Goal: Task Accomplishment & Management: Use online tool/utility

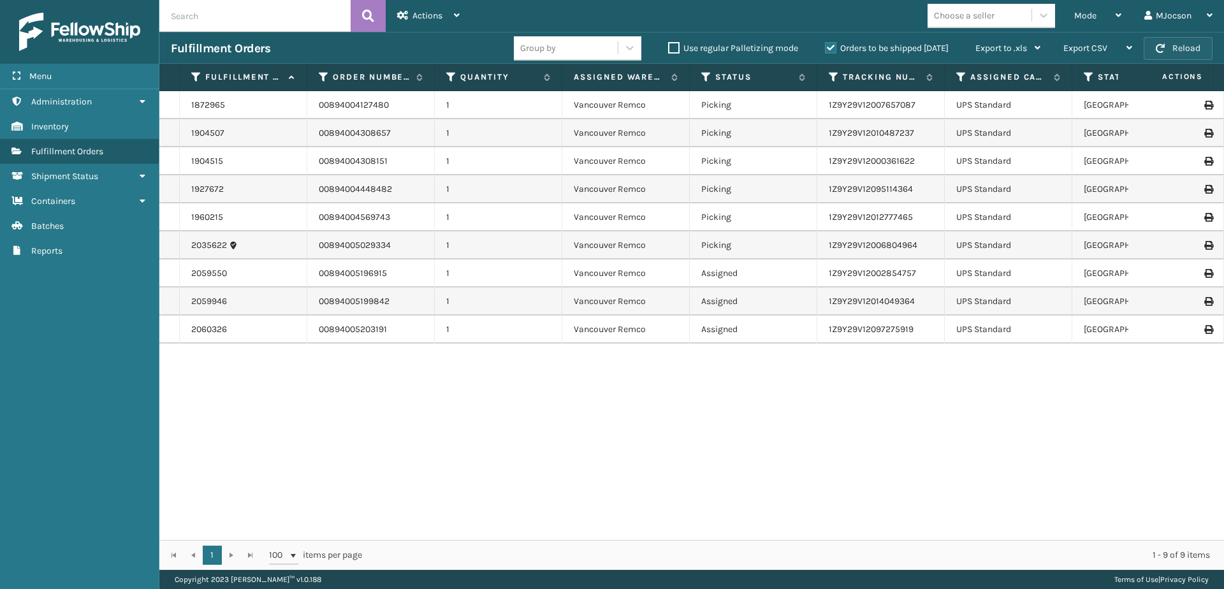
click at [1194, 47] on button "Reload" at bounding box center [1177, 48] width 69 height 23
click at [1104, 16] on div "Mode" at bounding box center [1097, 16] width 47 height 32
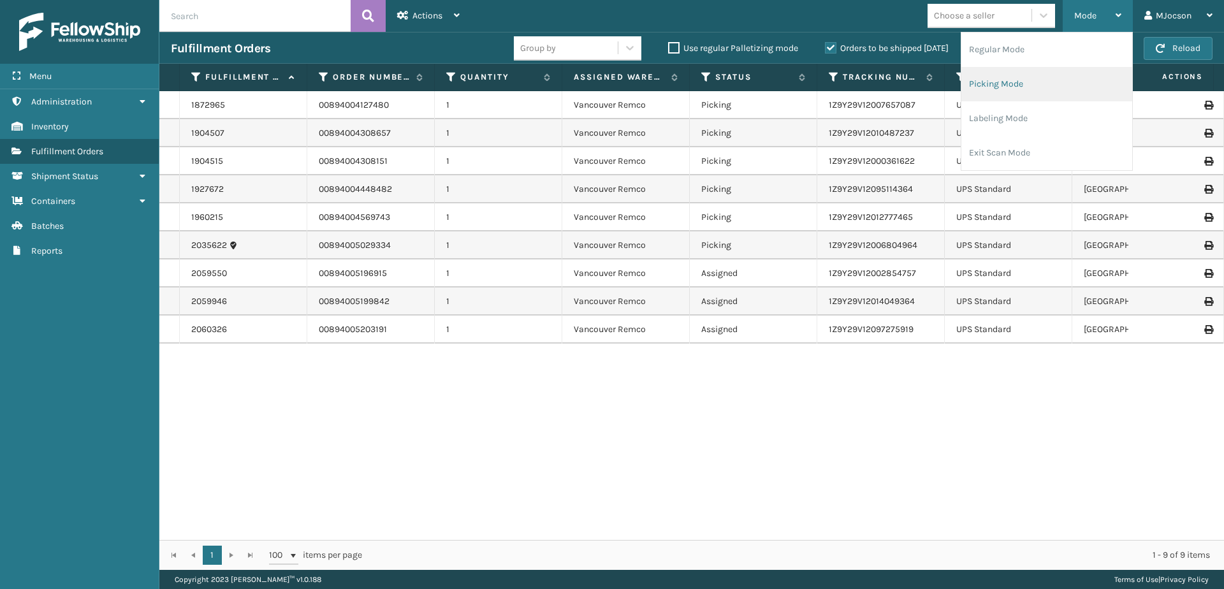
click at [1018, 82] on li "Picking Mode" at bounding box center [1046, 84] width 171 height 34
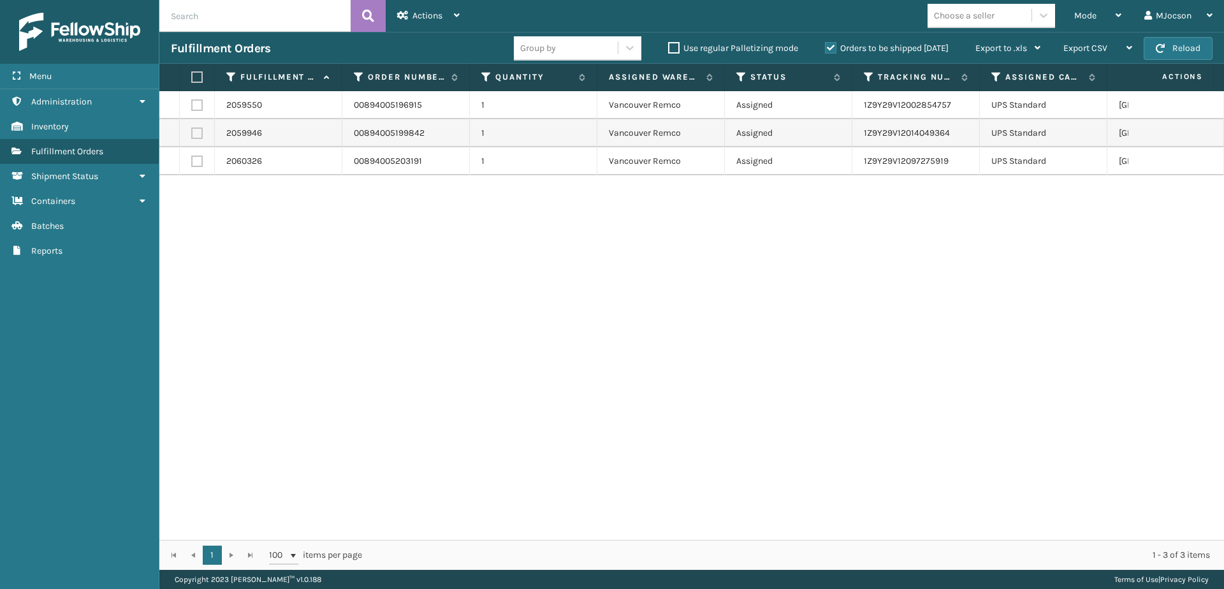
click at [194, 75] on label at bounding box center [195, 76] width 8 height 11
click at [192, 75] on input "checkbox" at bounding box center [191, 77] width 1 height 8
checkbox input "true"
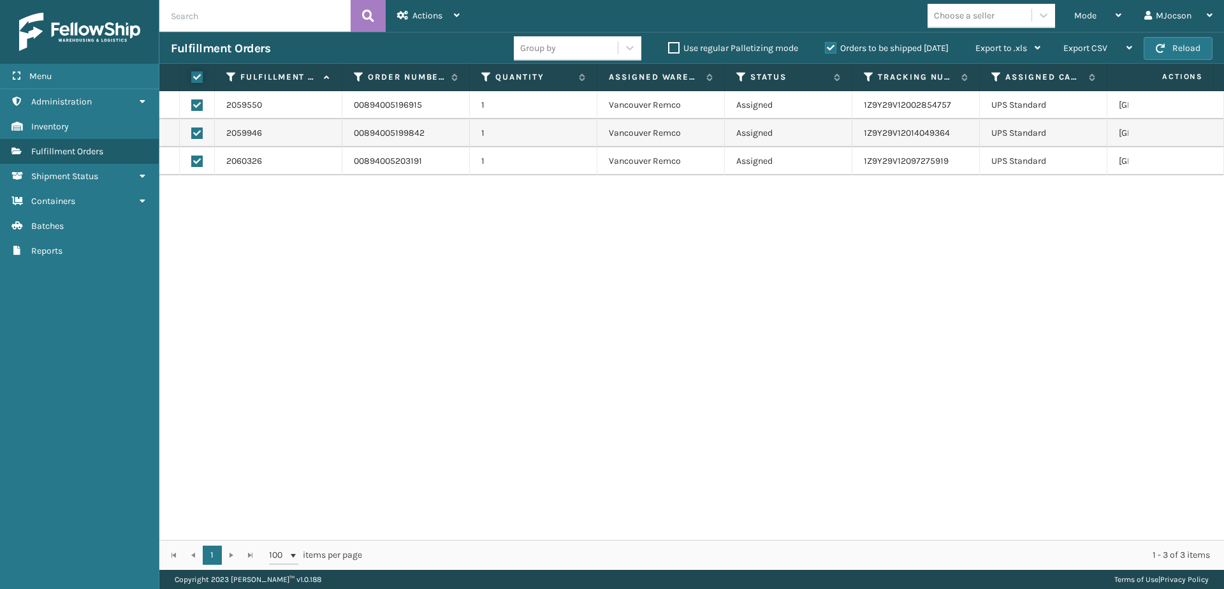
checkbox input "true"
click at [446, 20] on div "Actions" at bounding box center [428, 16] width 62 height 32
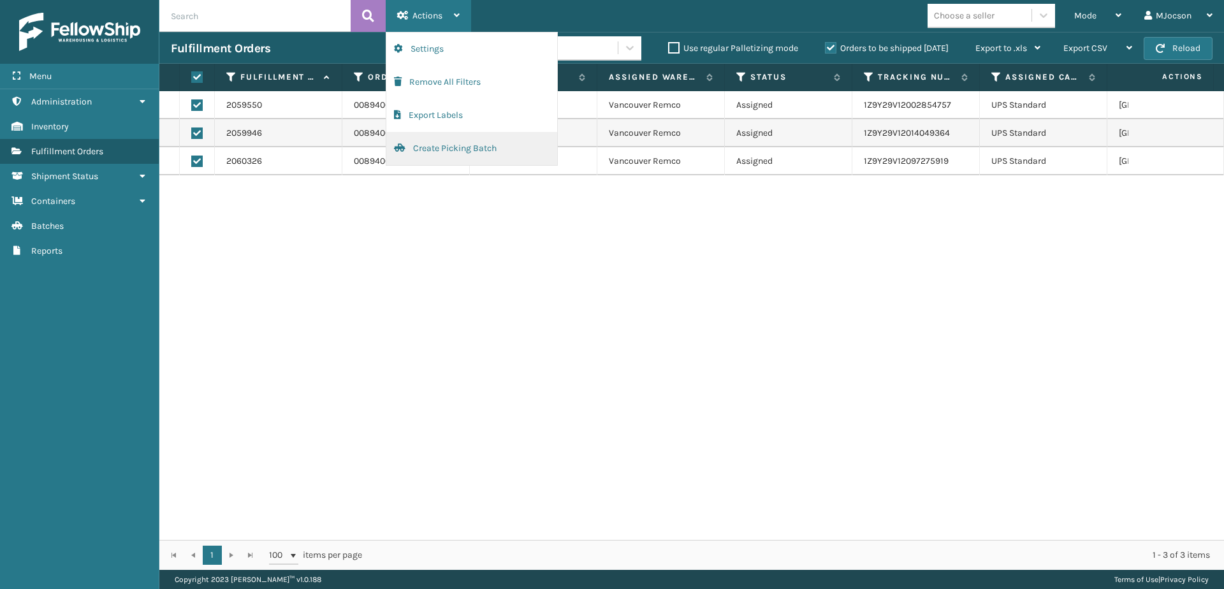
click at [442, 145] on button "Create Picking Batch" at bounding box center [471, 148] width 171 height 33
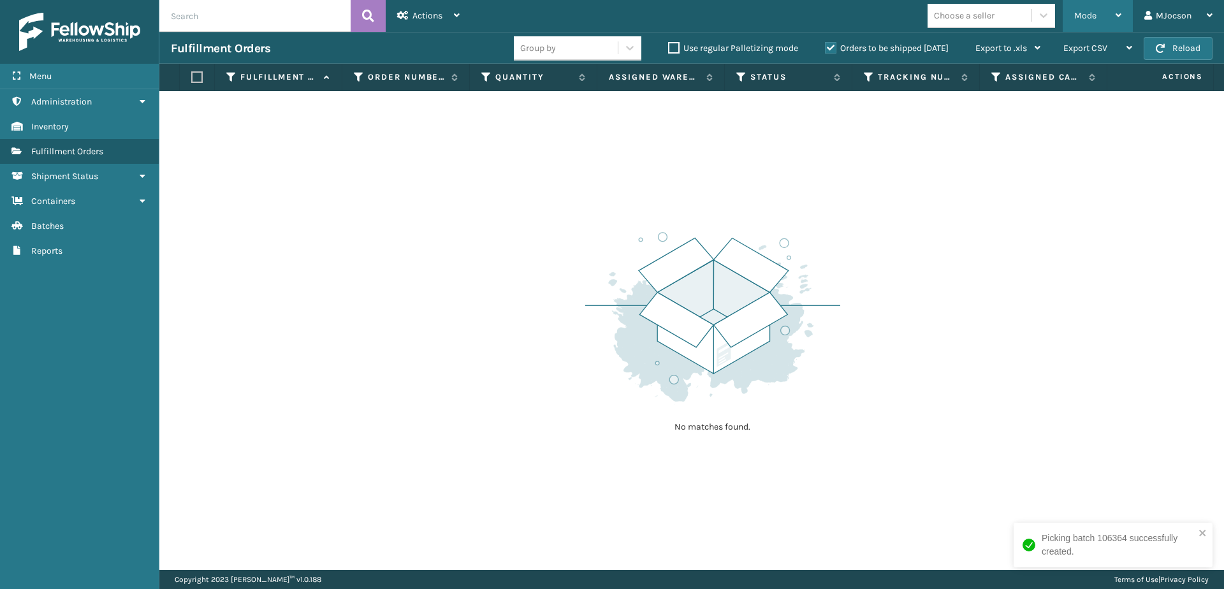
click at [1082, 17] on span "Mode" at bounding box center [1085, 15] width 22 height 11
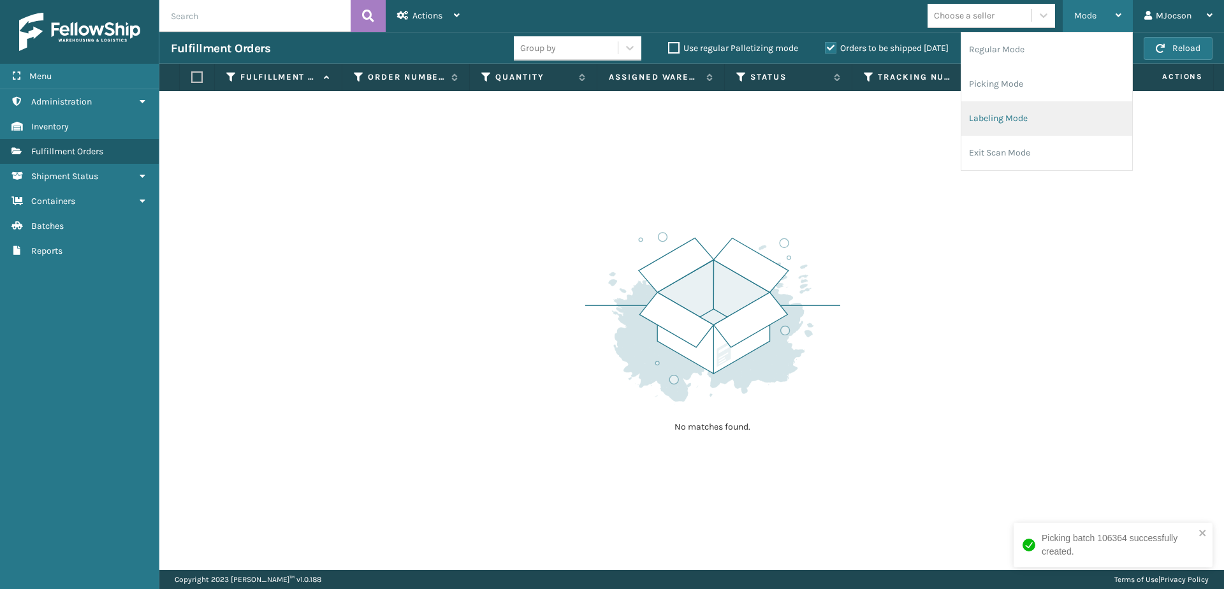
click at [1044, 118] on li "Labeling Mode" at bounding box center [1046, 118] width 171 height 34
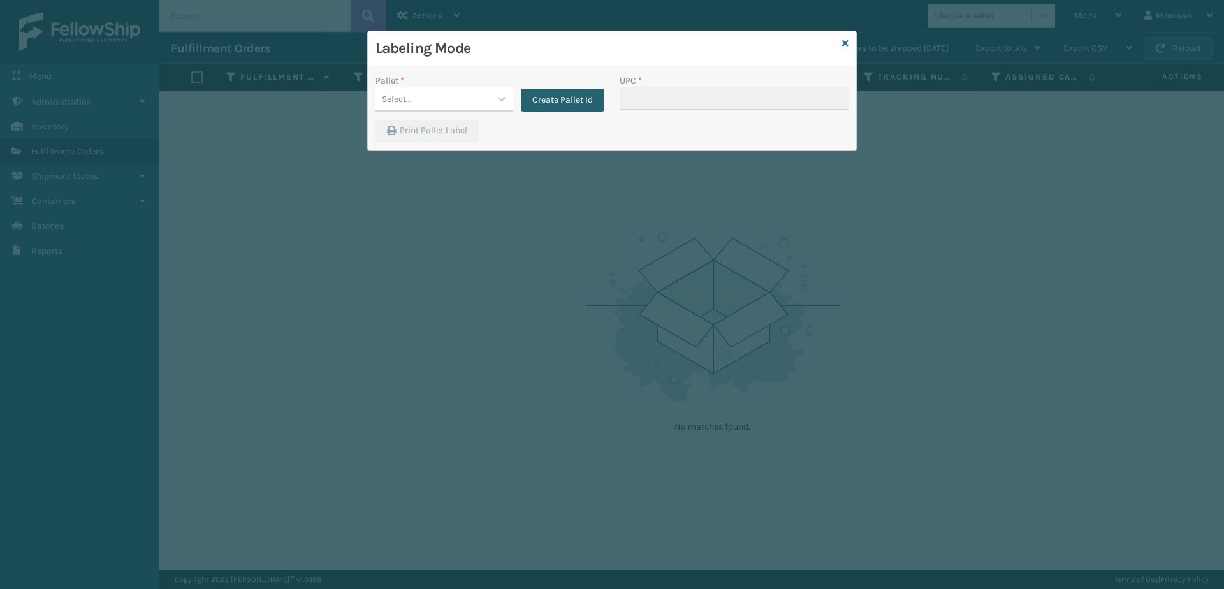
click at [558, 101] on button "Create Pallet Id" at bounding box center [562, 100] width 83 height 23
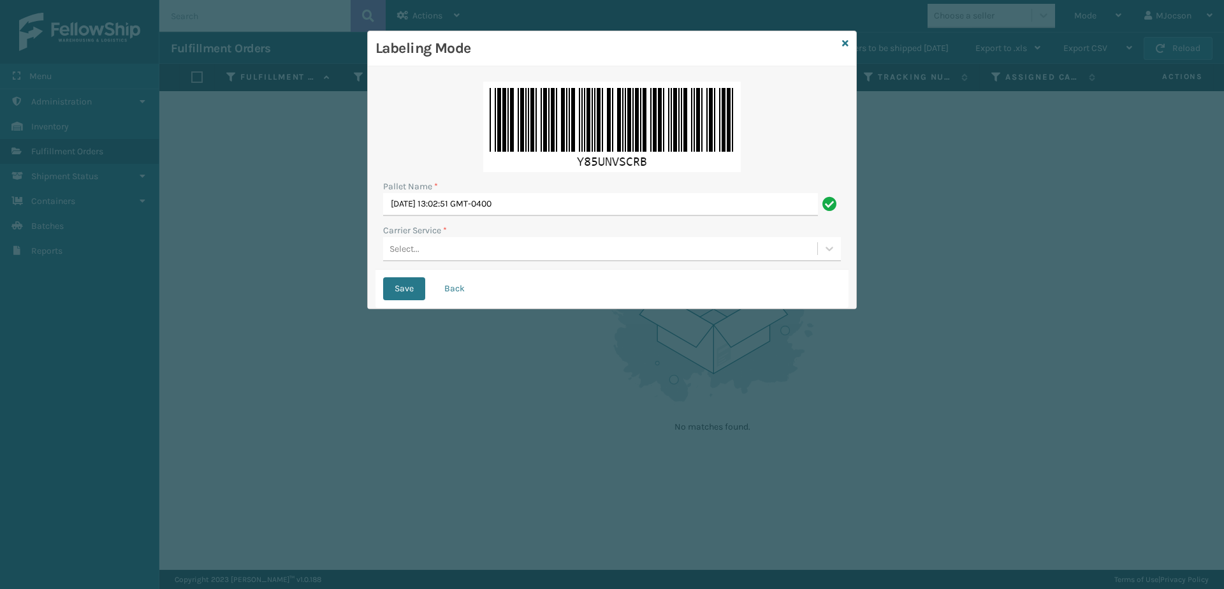
click at [412, 245] on div "Select..." at bounding box center [404, 248] width 30 height 13
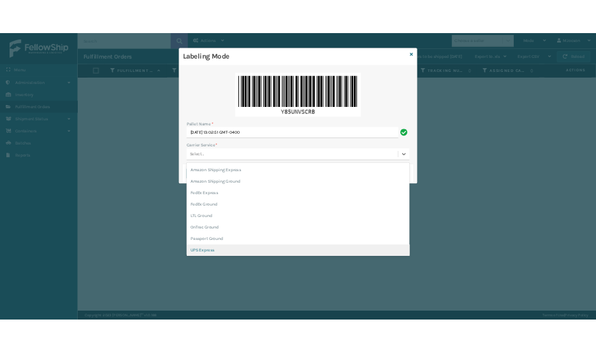
scroll to position [64, 0]
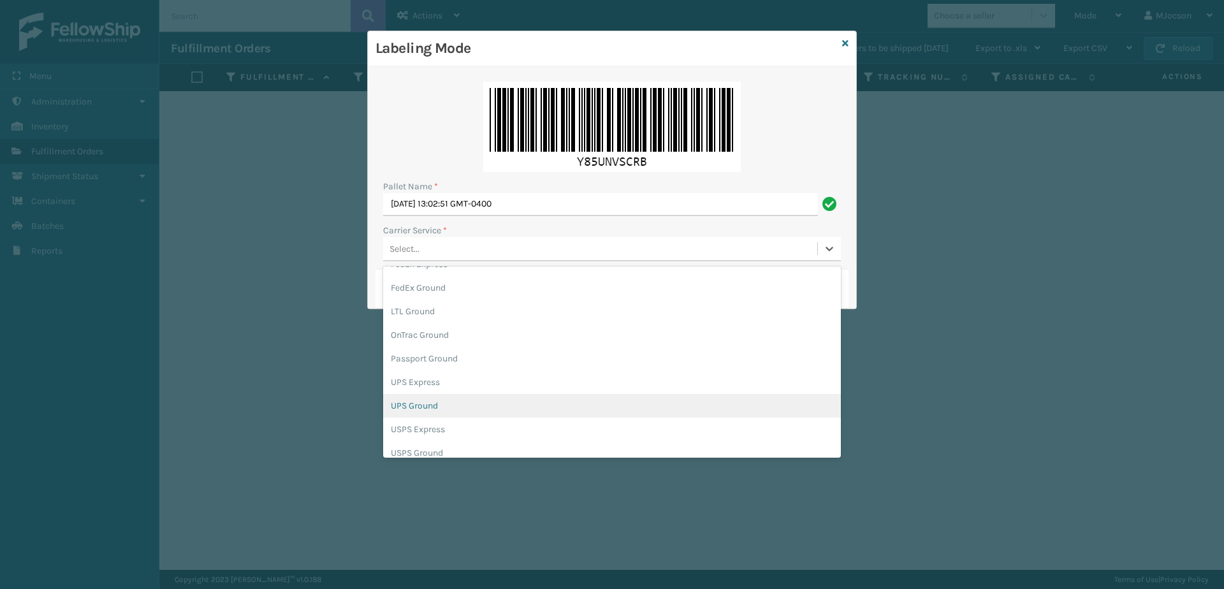
click at [444, 406] on div "UPS Ground" at bounding box center [612, 406] width 458 height 24
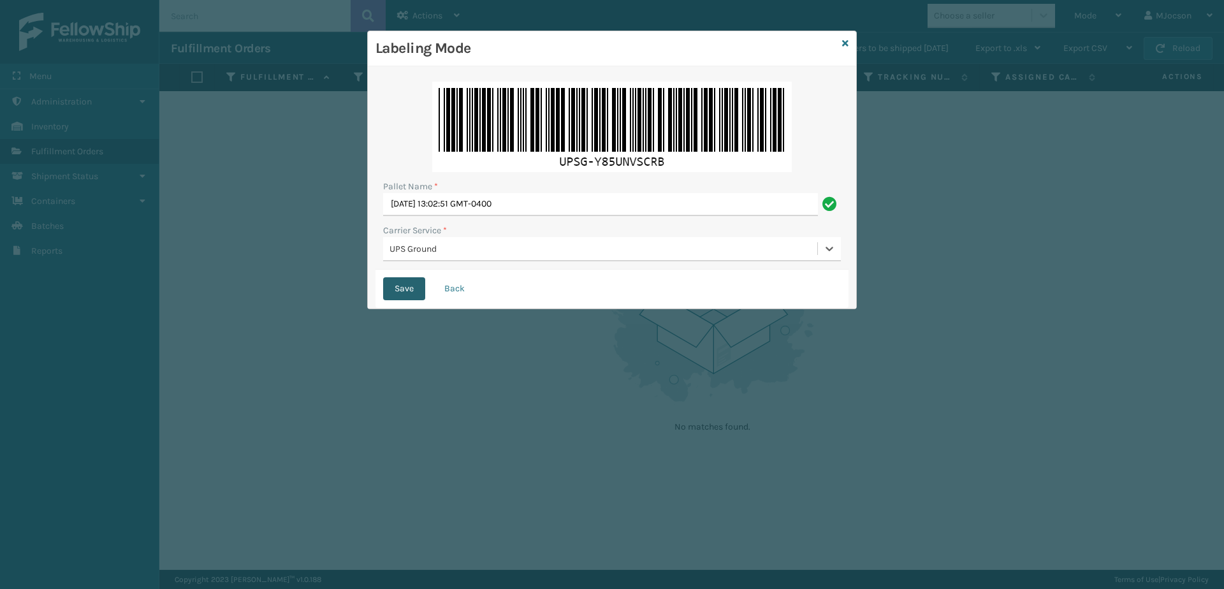
click at [405, 285] on button "Save" at bounding box center [404, 288] width 42 height 23
